Goal: Information Seeking & Learning: Check status

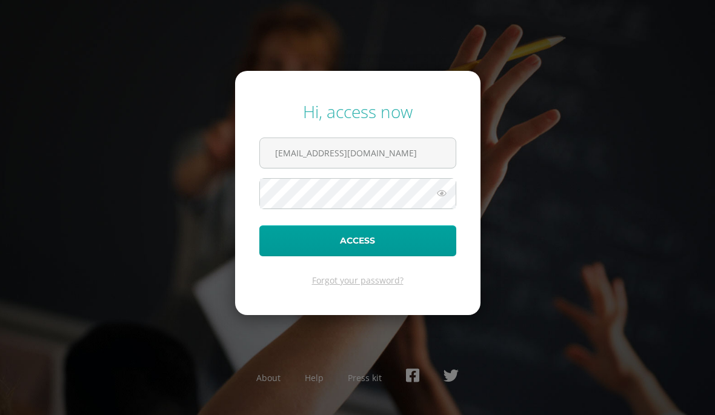
type input "sicastrom@sagradocorazon.edu.gt"
click at [358, 256] on button "Access" at bounding box center [358, 241] width 197 height 31
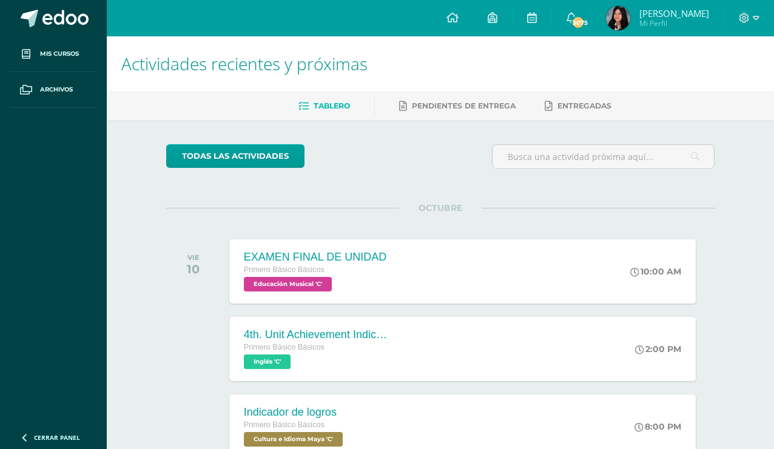
click at [623, 14] on img at bounding box center [618, 18] width 24 height 24
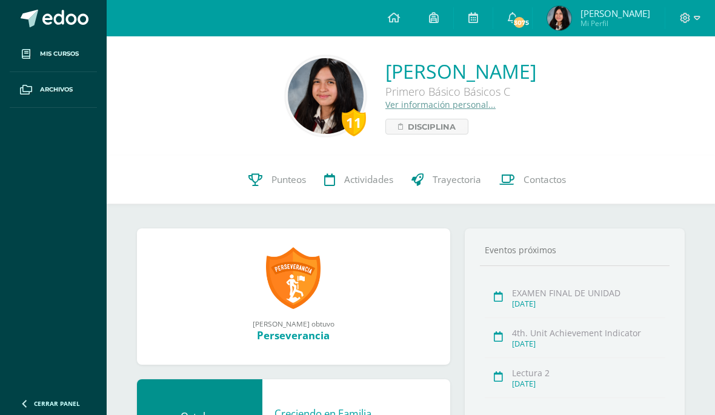
click at [380, 193] on link "Actividades" at bounding box center [358, 180] width 87 height 49
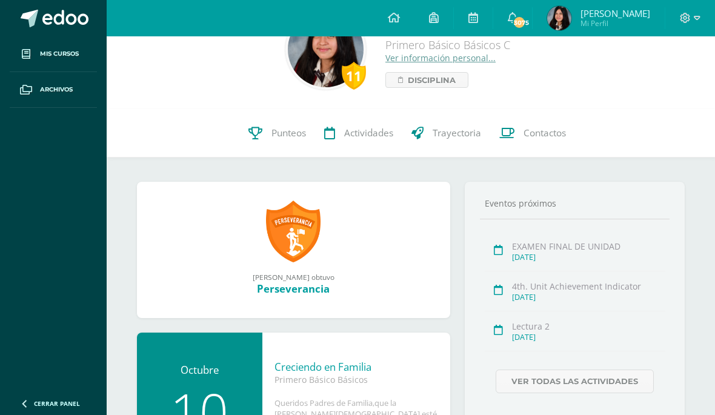
click at [444, 139] on span "Trayectoria" at bounding box center [457, 133] width 49 height 13
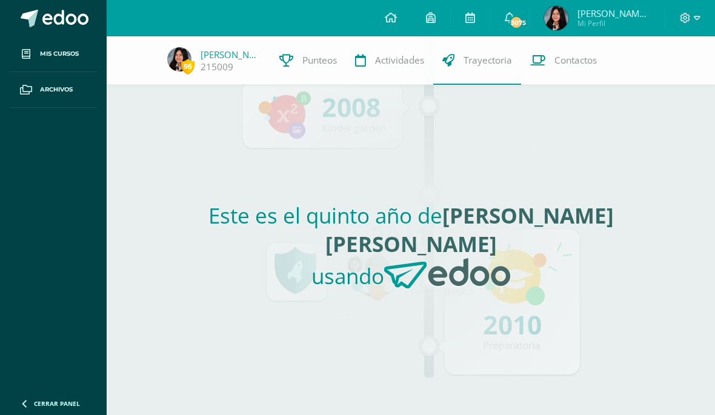
click at [580, 59] on span "Contactos" at bounding box center [576, 60] width 42 height 13
click at [305, 58] on span "Punteos" at bounding box center [320, 60] width 35 height 13
click at [392, 69] on link "Actividades" at bounding box center [389, 60] width 87 height 49
click at [500, 65] on span "Trayectoria" at bounding box center [488, 60] width 49 height 13
click at [384, 65] on span "Actividades" at bounding box center [399, 60] width 49 height 13
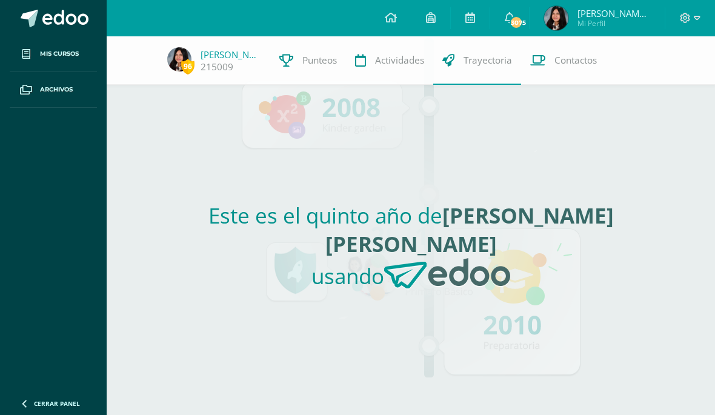
click at [307, 68] on link "Punteos" at bounding box center [308, 60] width 76 height 49
click at [36, 52] on span at bounding box center [26, 54] width 22 height 22
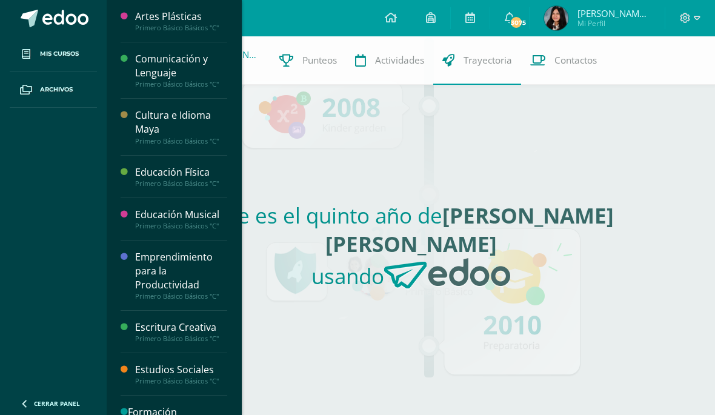
click at [38, 59] on link "Mis cursos" at bounding box center [53, 54] width 87 height 36
click at [149, 21] on div "Artes Plásticas" at bounding box center [181, 17] width 92 height 14
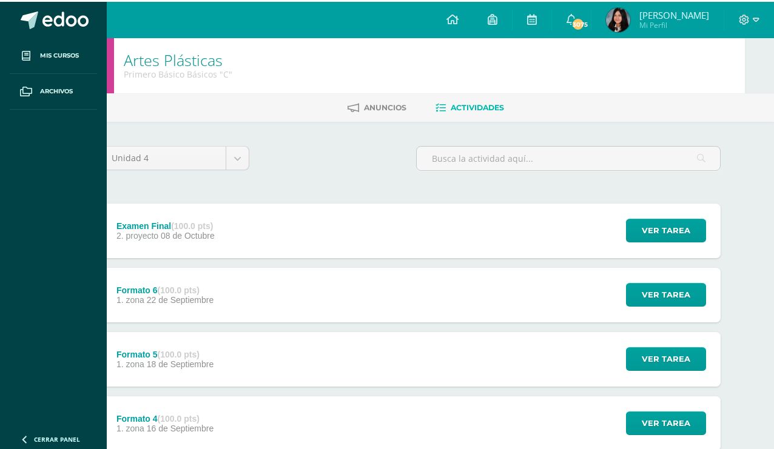
scroll to position [0, 28]
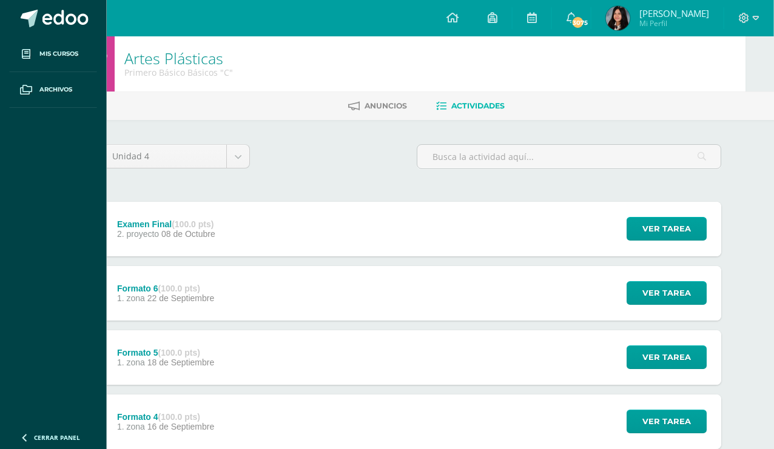
click at [152, 58] on link "Artes Plásticas" at bounding box center [173, 58] width 99 height 21
click at [157, 64] on link "Artes Plásticas" at bounding box center [173, 58] width 99 height 21
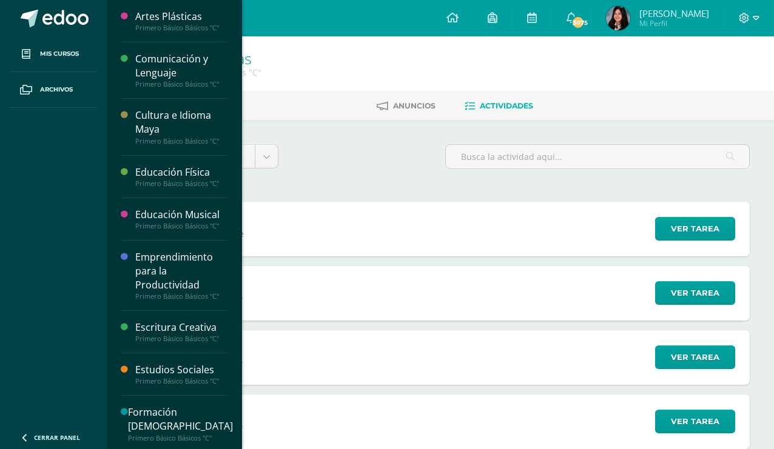
click at [35, 58] on span at bounding box center [26, 54] width 22 height 22
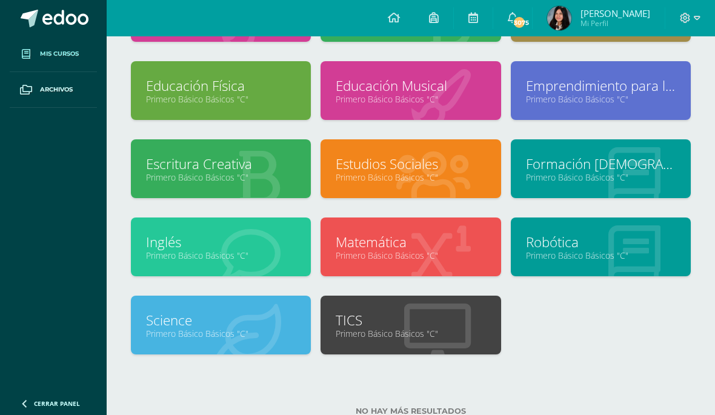
scroll to position [132, 0]
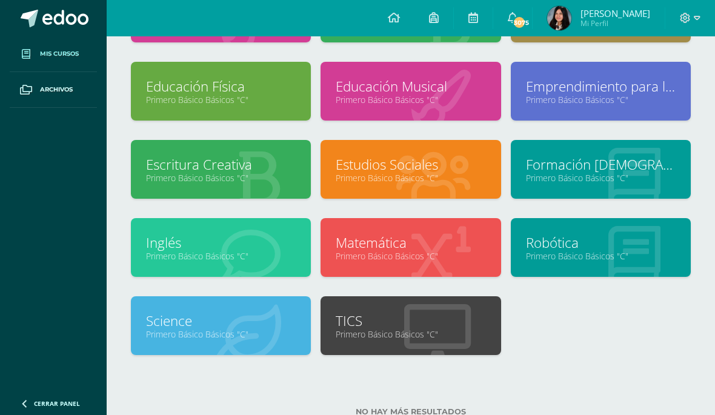
click at [442, 340] on link "Primero Básico Básicos "C"" at bounding box center [411, 335] width 150 height 12
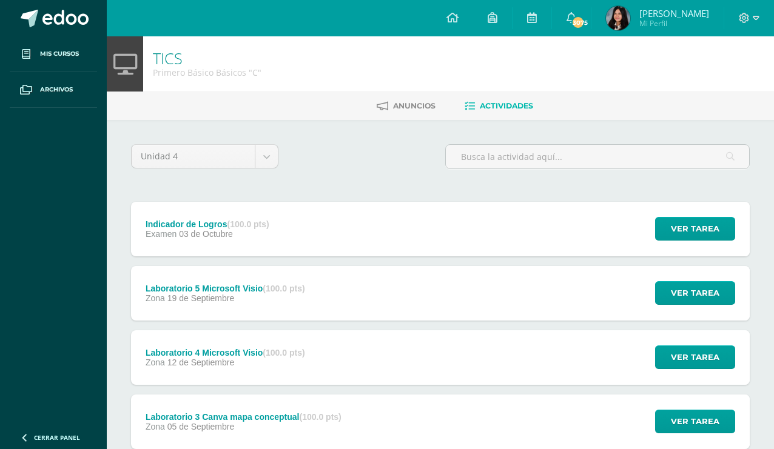
click at [148, 78] on div "TICS Primero Básico Básicos "C"" at bounding box center [207, 63] width 128 height 55
click at [170, 65] on link "TICS" at bounding box center [168, 58] width 30 height 21
click at [34, 14] on span at bounding box center [30, 19] width 18 height 18
click at [39, 59] on link "Mis cursos" at bounding box center [53, 54] width 87 height 36
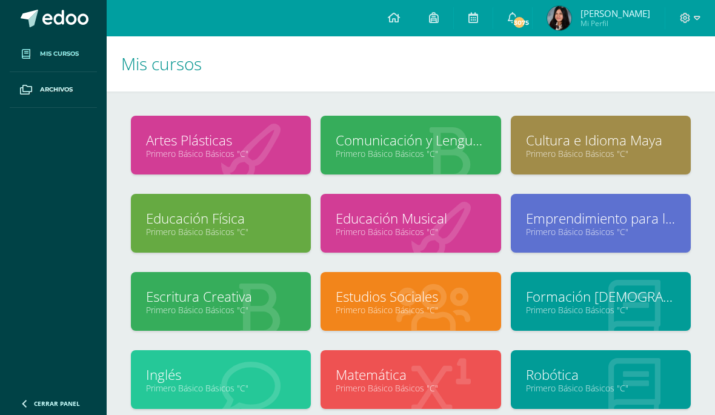
click at [687, 18] on icon at bounding box center [686, 18] width 10 height 10
click at [555, 73] on h1 "Mis cursos" at bounding box center [411, 63] width 580 height 55
click at [628, 21] on span "Mi Perfil" at bounding box center [616, 23] width 70 height 10
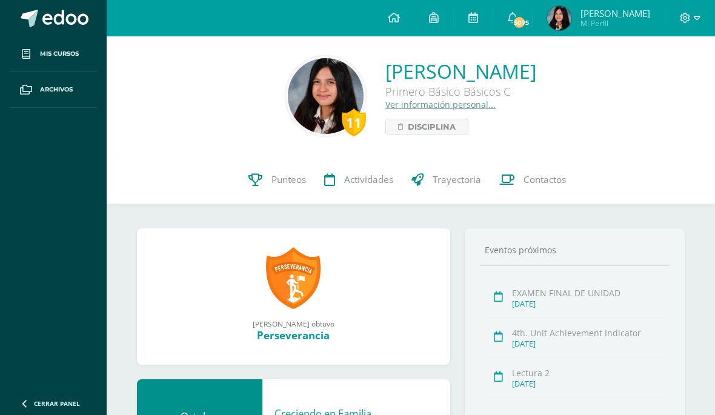
click at [286, 195] on link "Punteos" at bounding box center [277, 180] width 76 height 49
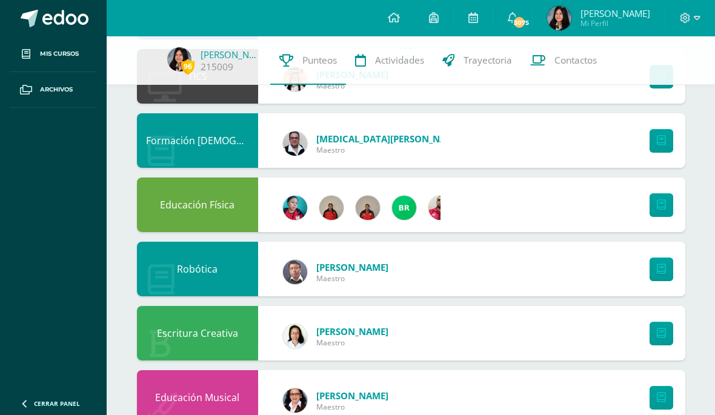
scroll to position [592, 0]
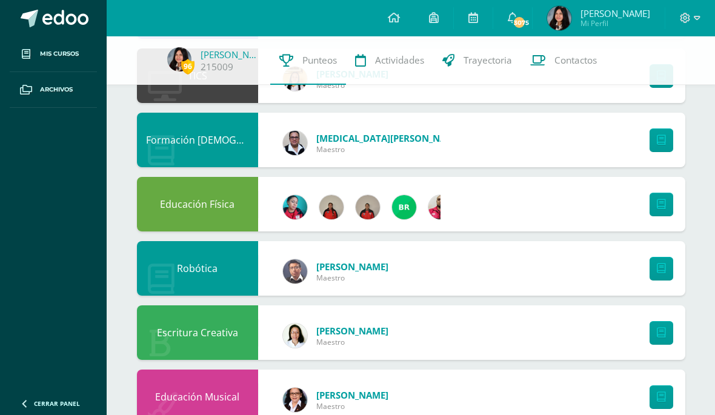
click at [660, 261] on link at bounding box center [662, 269] width 24 height 24
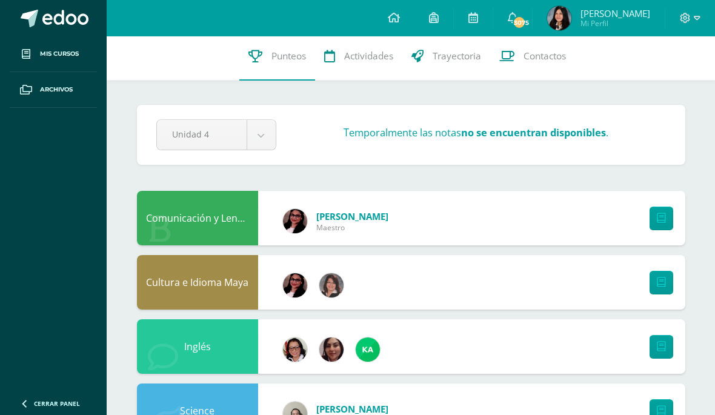
scroll to position [0, 0]
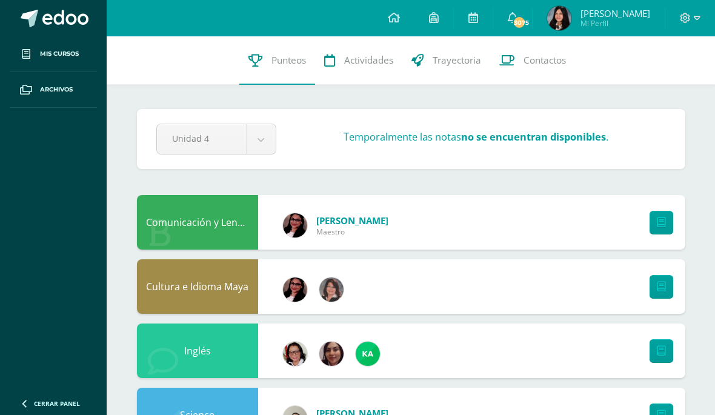
click at [562, 136] on strong "no se encuentran disponibles" at bounding box center [533, 136] width 145 height 13
click at [573, 145] on div "Temporalmente las notas no se encuentran disponibles ." at bounding box center [476, 139] width 390 height 18
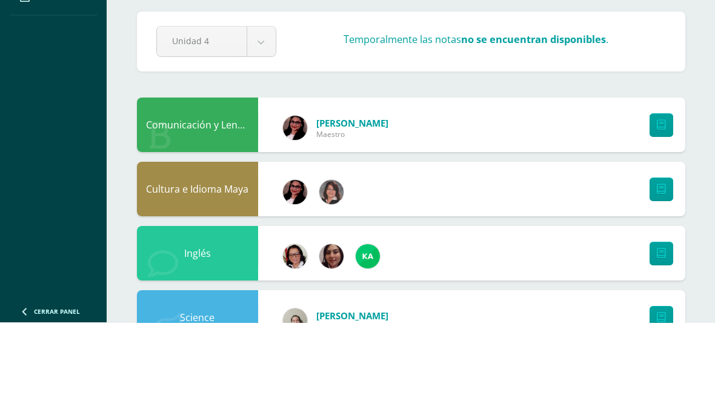
scroll to position [93, 0]
